Goal: Task Accomplishment & Management: Use online tool/utility

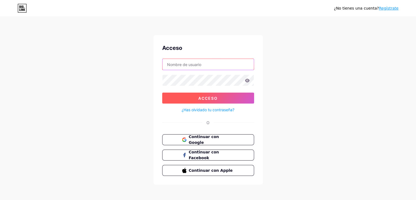
type input "[EMAIL_ADDRESS][DOMAIN_NAME]"
click at [220, 98] on button "Acceso" at bounding box center [208, 97] width 92 height 11
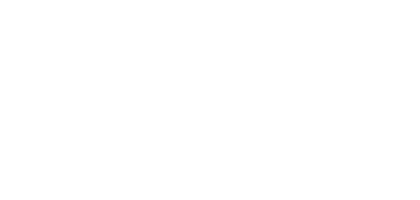
click at [250, 0] on html "Texto original Valora esta traducción Tu opinión servirá para ayudar a mejorar …" at bounding box center [210, 0] width 420 height 0
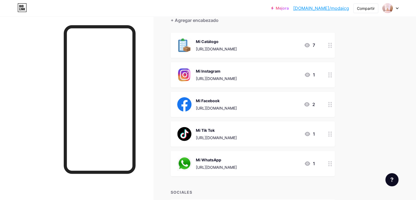
scroll to position [93, 0]
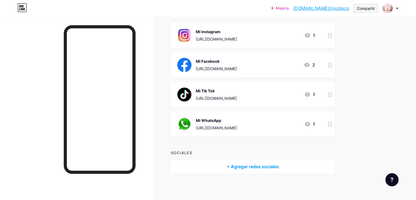
click at [373, 6] on font "Compartir" at bounding box center [366, 8] width 18 height 5
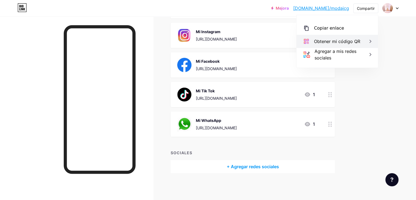
click at [366, 42] on div "Obtener mi código QR" at bounding box center [336, 41] width 81 height 13
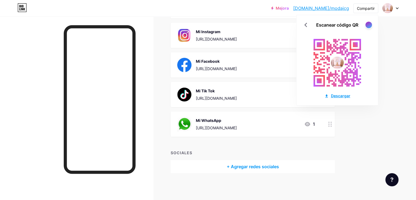
click at [340, 94] on font "Descargar" at bounding box center [340, 95] width 19 height 5
click at [371, 27] on div at bounding box center [368, 24] width 7 height 7
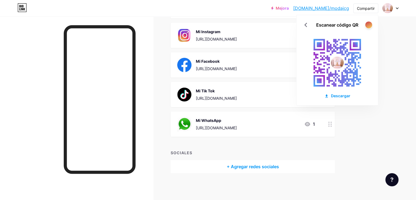
click at [366, 25] on div at bounding box center [368, 24] width 7 height 7
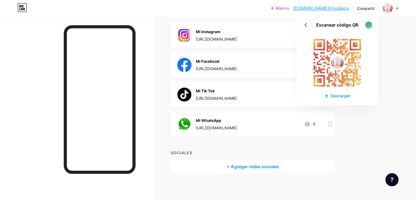
click at [366, 25] on div at bounding box center [368, 24] width 7 height 7
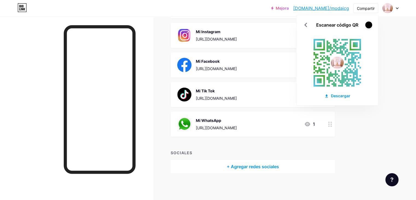
click at [366, 25] on div at bounding box center [368, 24] width 7 height 7
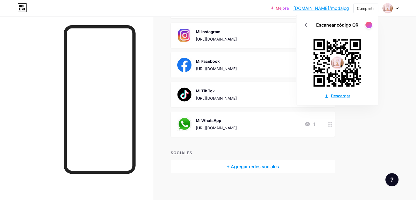
click at [347, 95] on font "Descargar" at bounding box center [340, 95] width 19 height 5
